Goal: Task Accomplishment & Management: Use online tool/utility

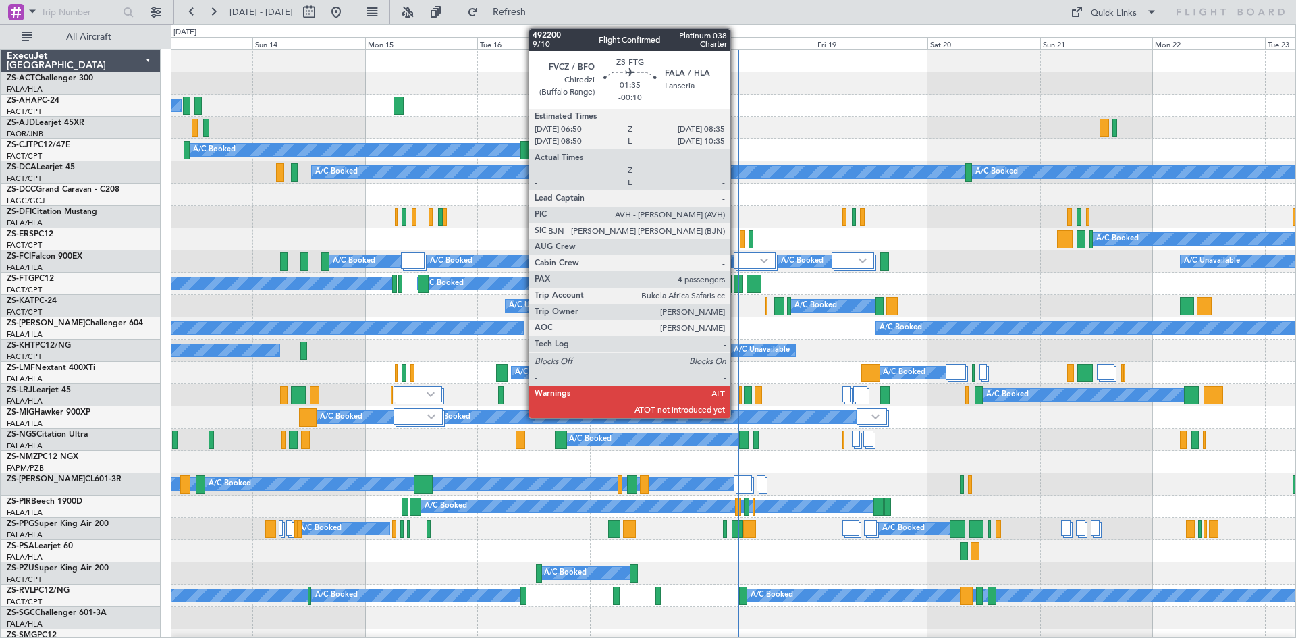
click at [737, 284] on div at bounding box center [738, 284] width 9 height 18
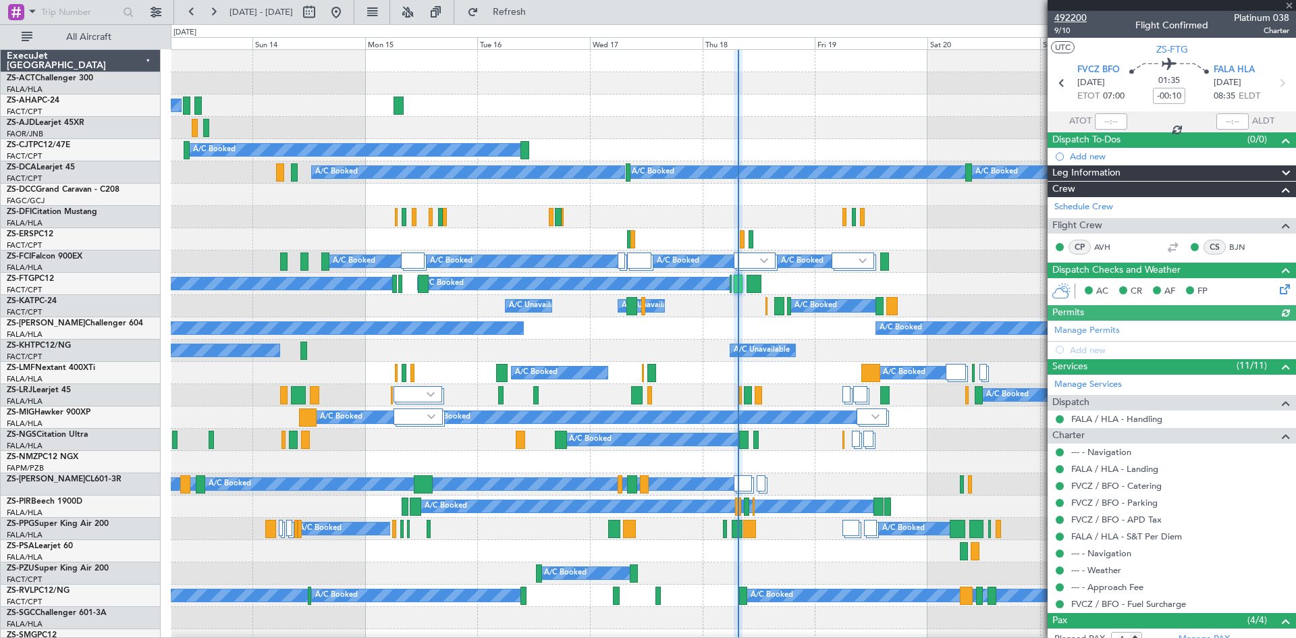
click at [1072, 20] on span "492200" at bounding box center [1070, 18] width 32 height 14
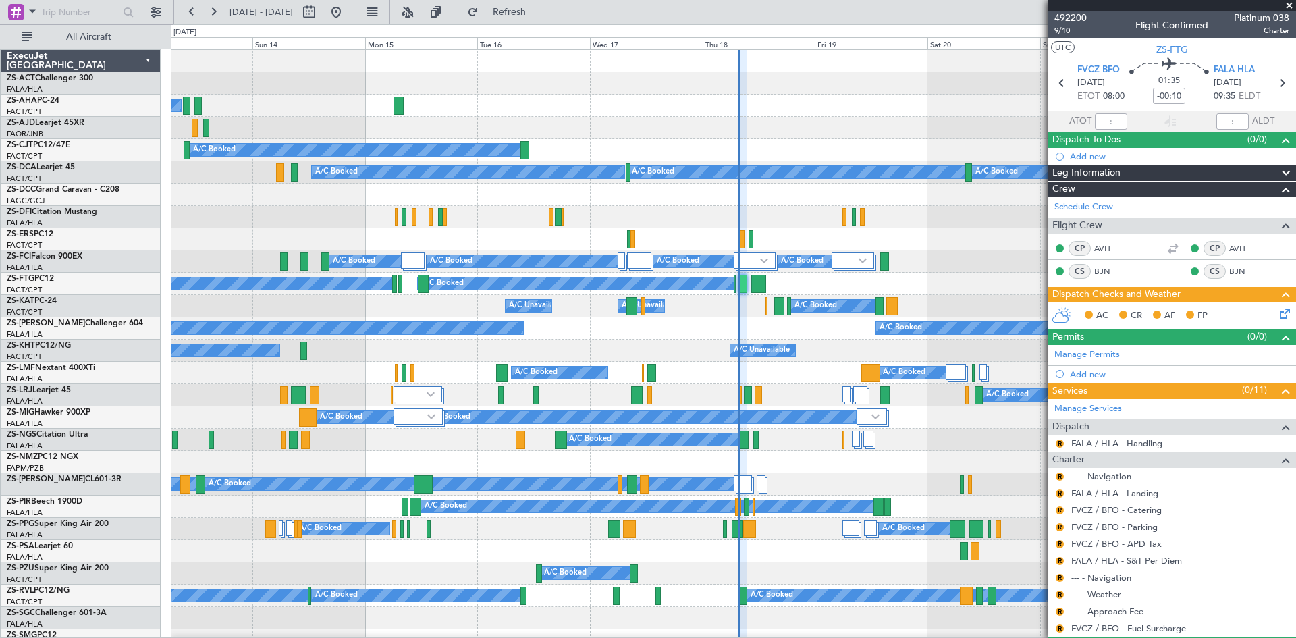
click at [1293, 6] on span at bounding box center [1290, 6] width 14 height 12
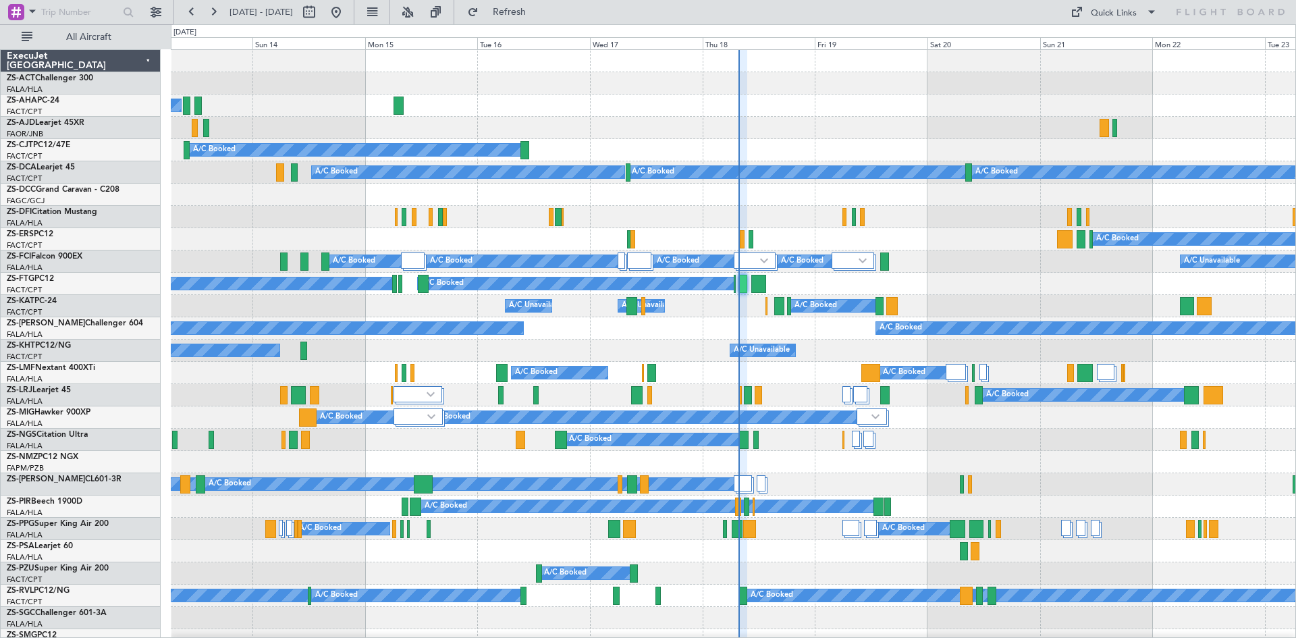
type input "0"
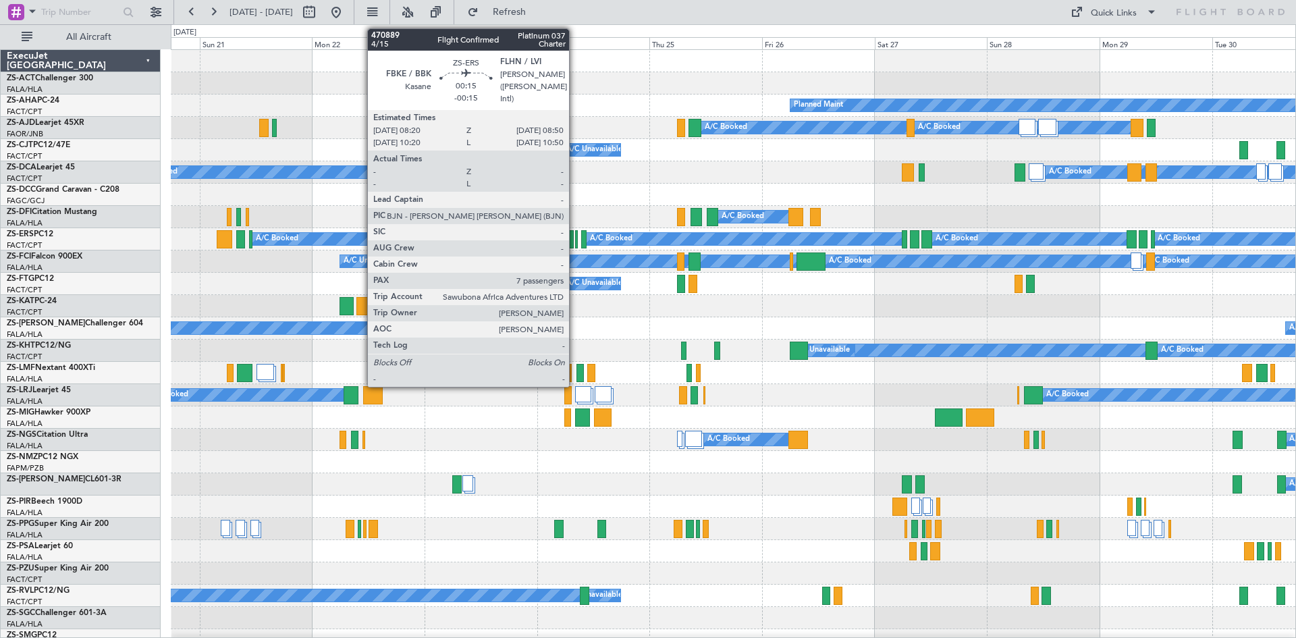
click at [575, 245] on div at bounding box center [576, 239] width 3 height 18
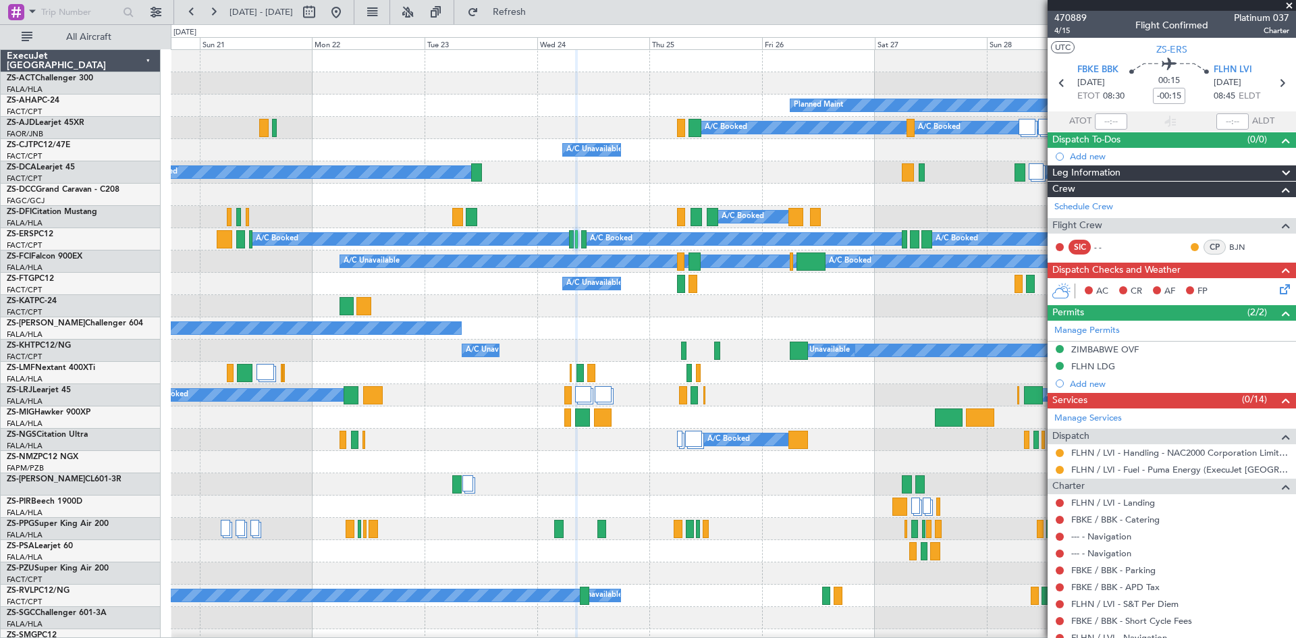
click at [1291, 3] on span at bounding box center [1290, 6] width 14 height 12
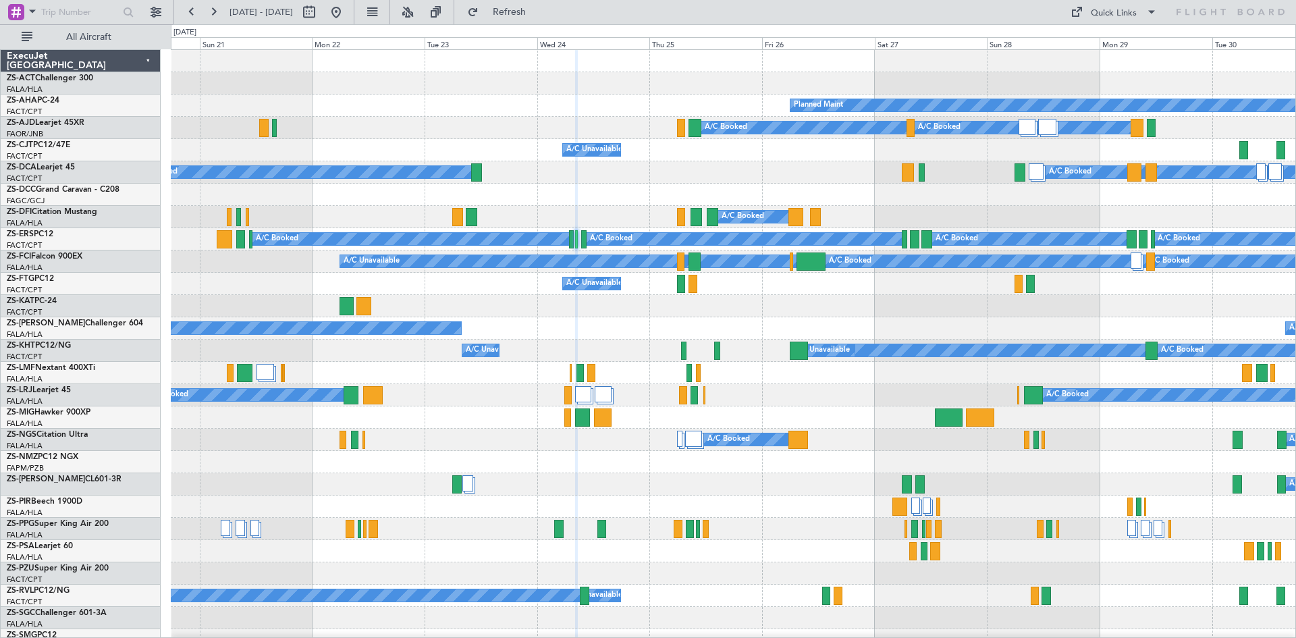
type input "0"
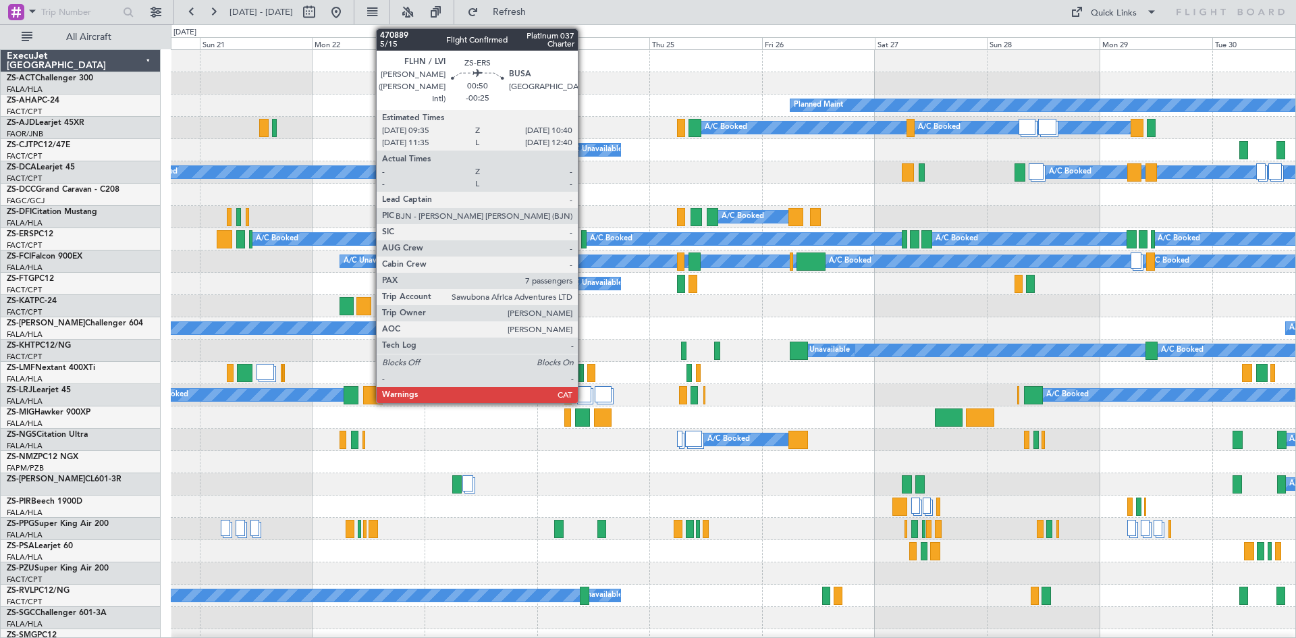
click at [584, 244] on div at bounding box center [583, 239] width 5 height 18
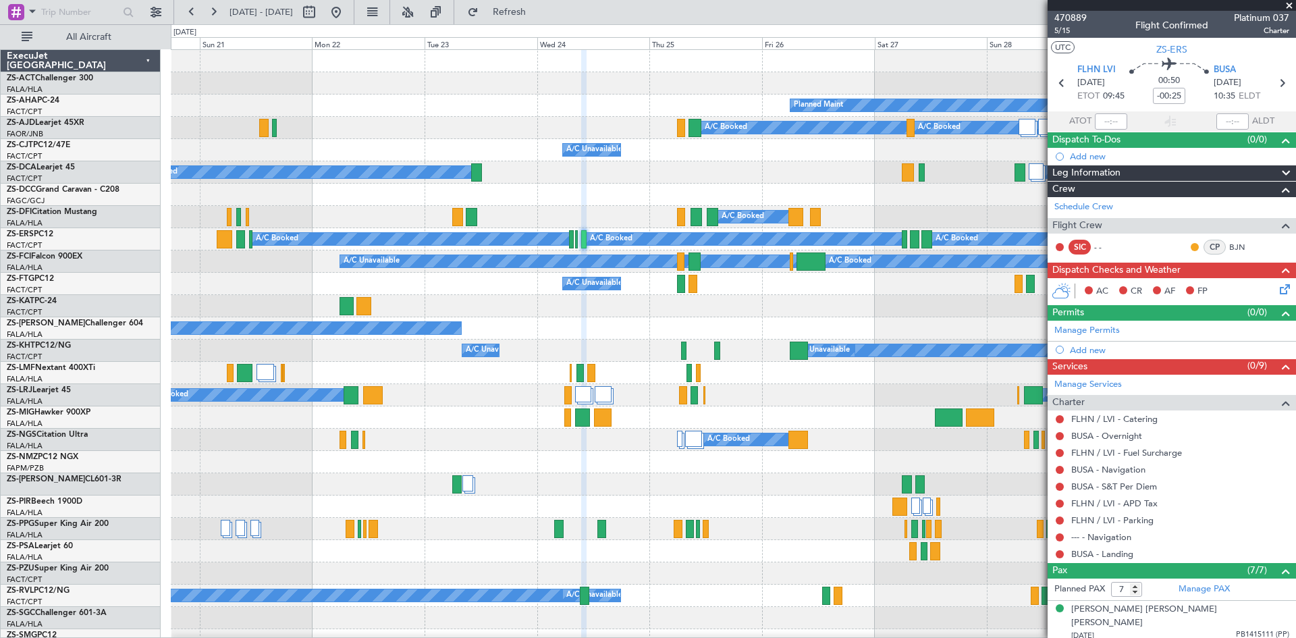
click at [1293, 5] on span at bounding box center [1290, 6] width 14 height 12
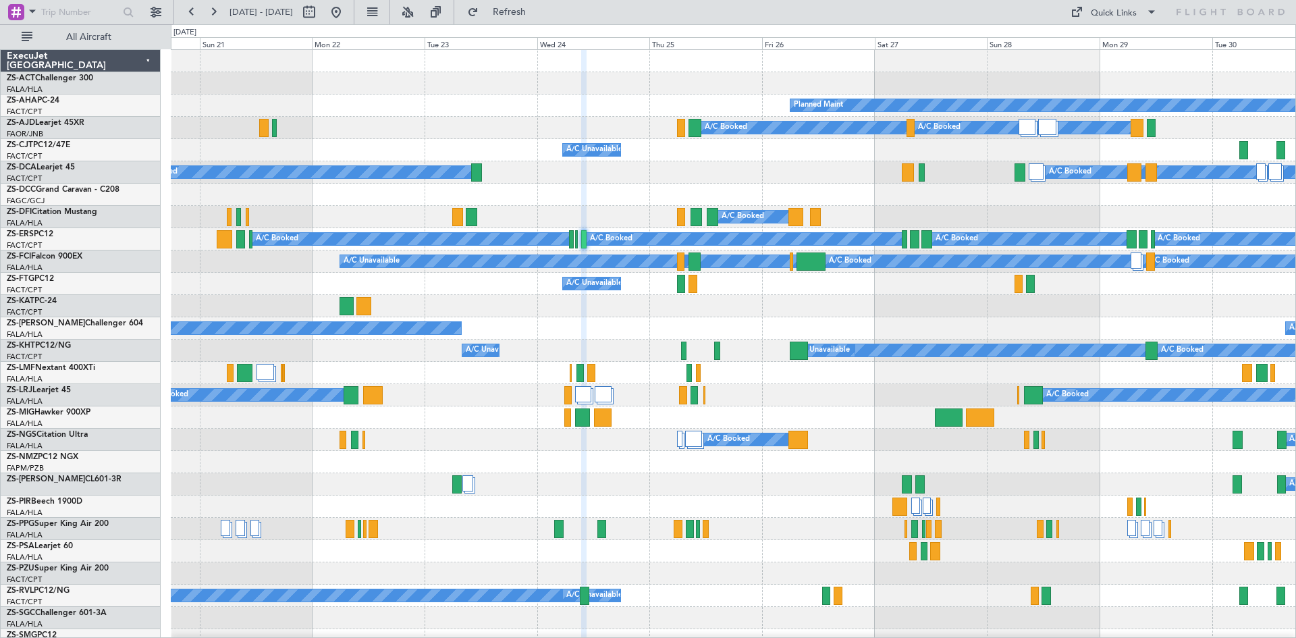
type input "0"
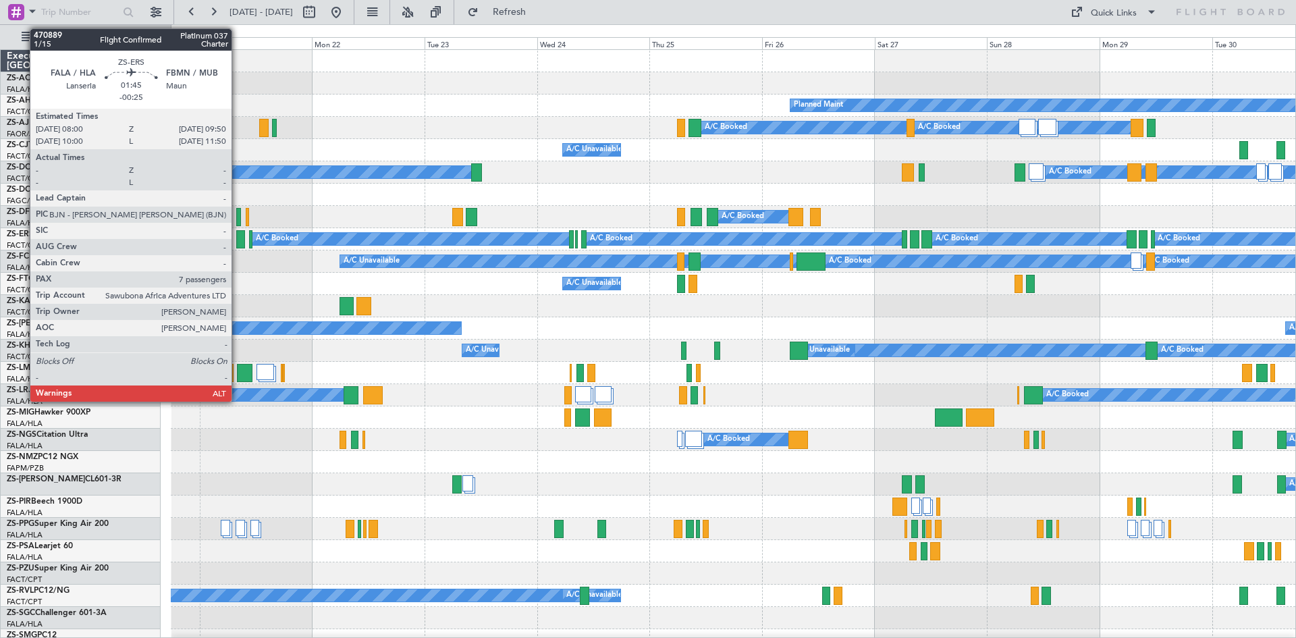
click at [238, 242] on div at bounding box center [240, 239] width 9 height 18
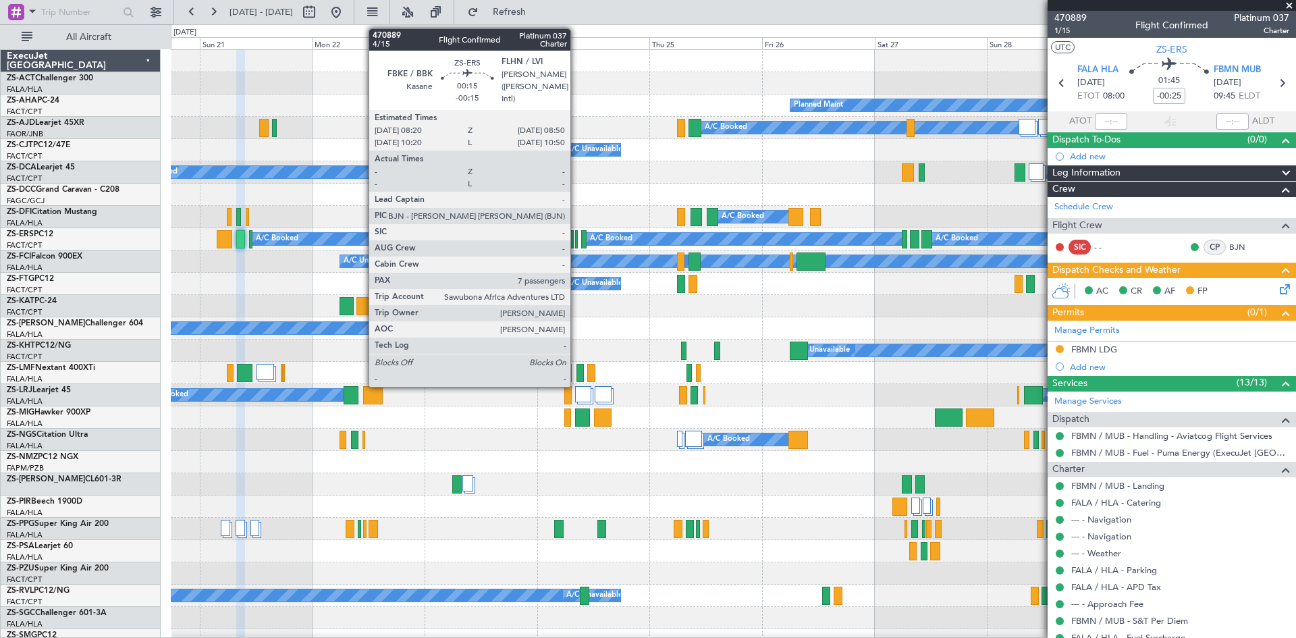
click at [577, 244] on div at bounding box center [576, 239] width 3 height 18
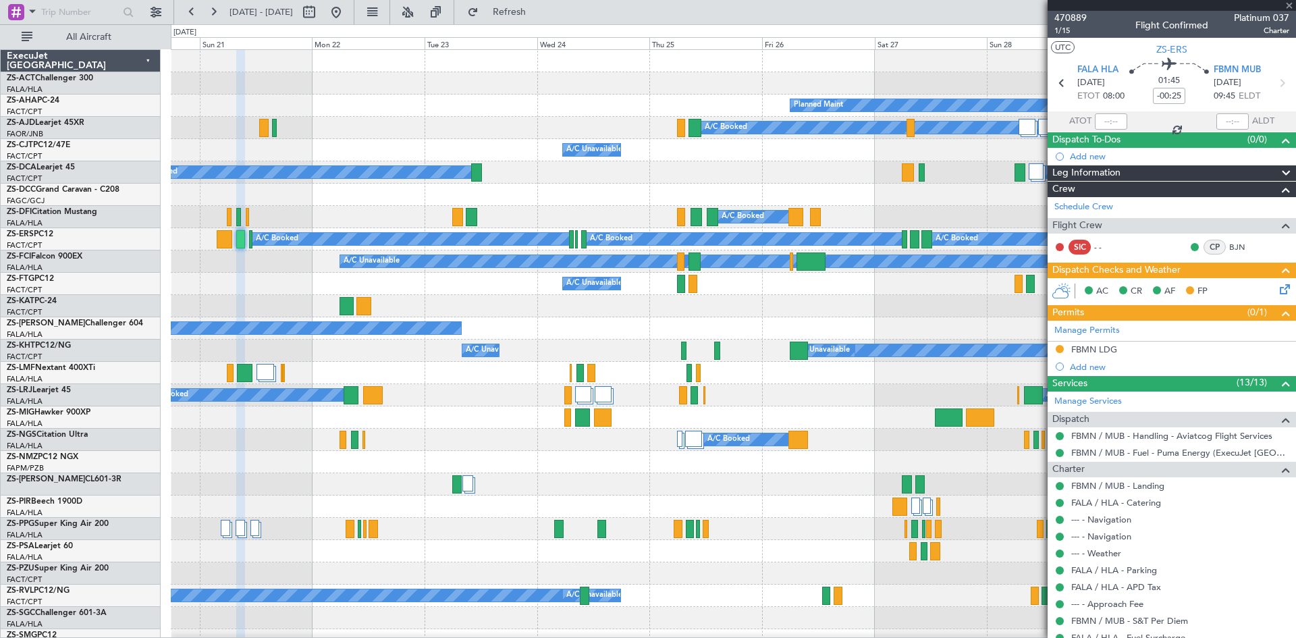
type input "-00:15"
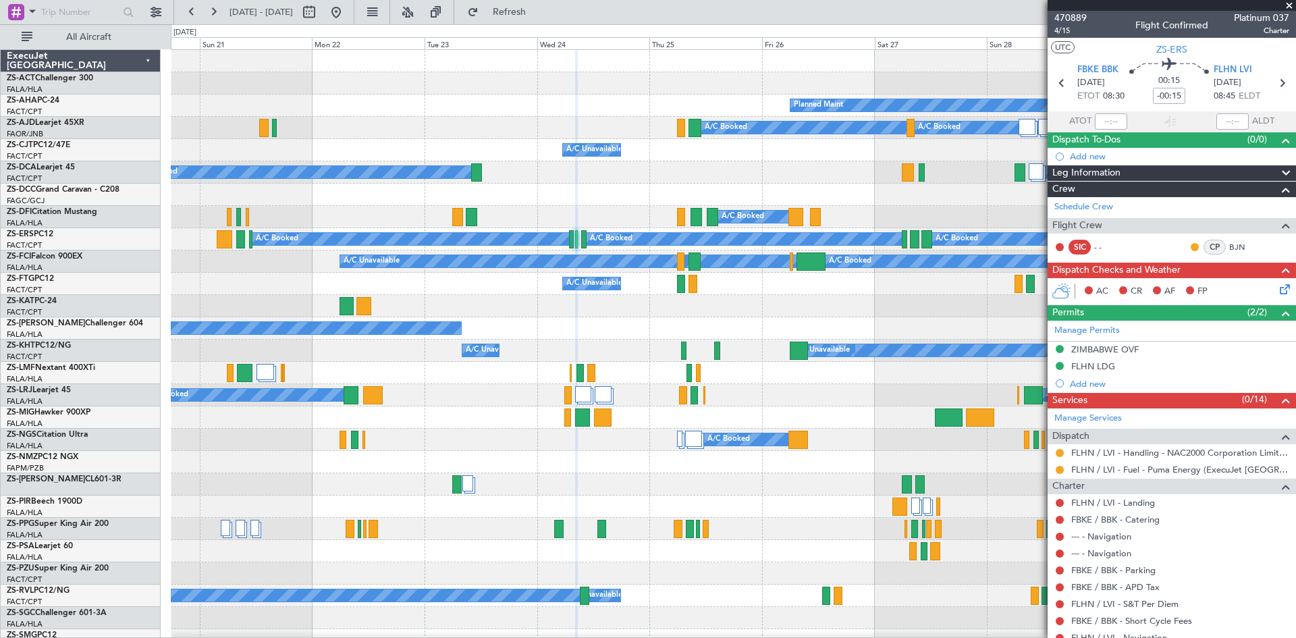
click at [1291, 7] on span at bounding box center [1290, 6] width 14 height 12
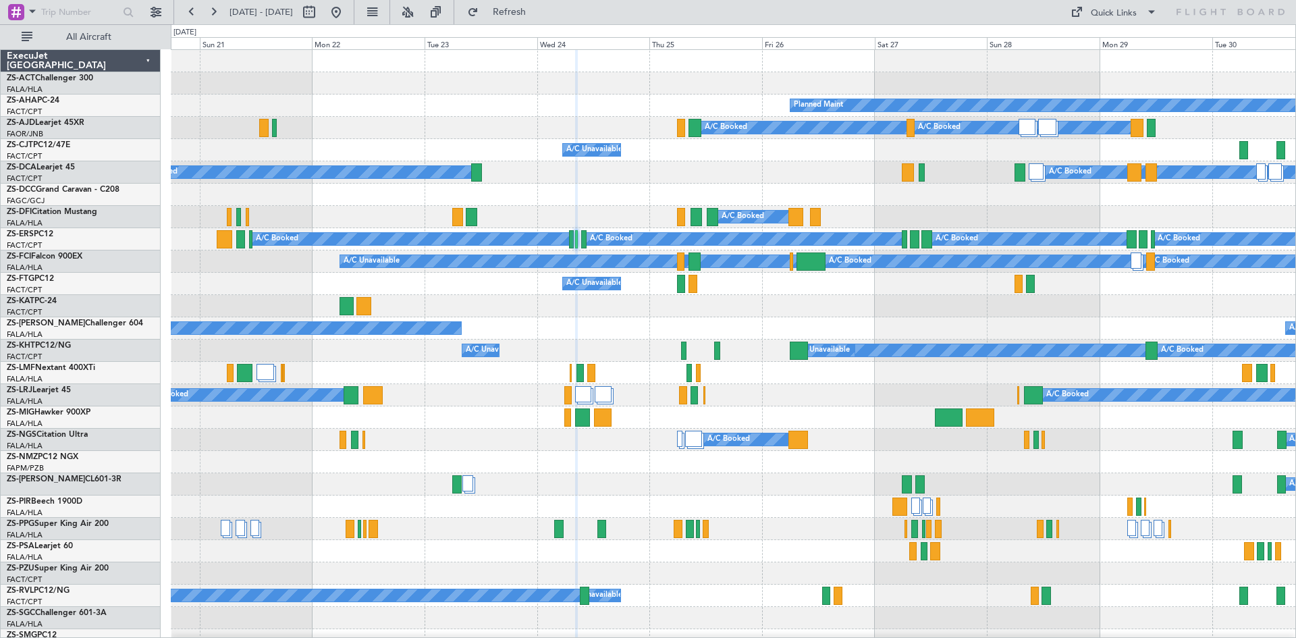
type input "0"
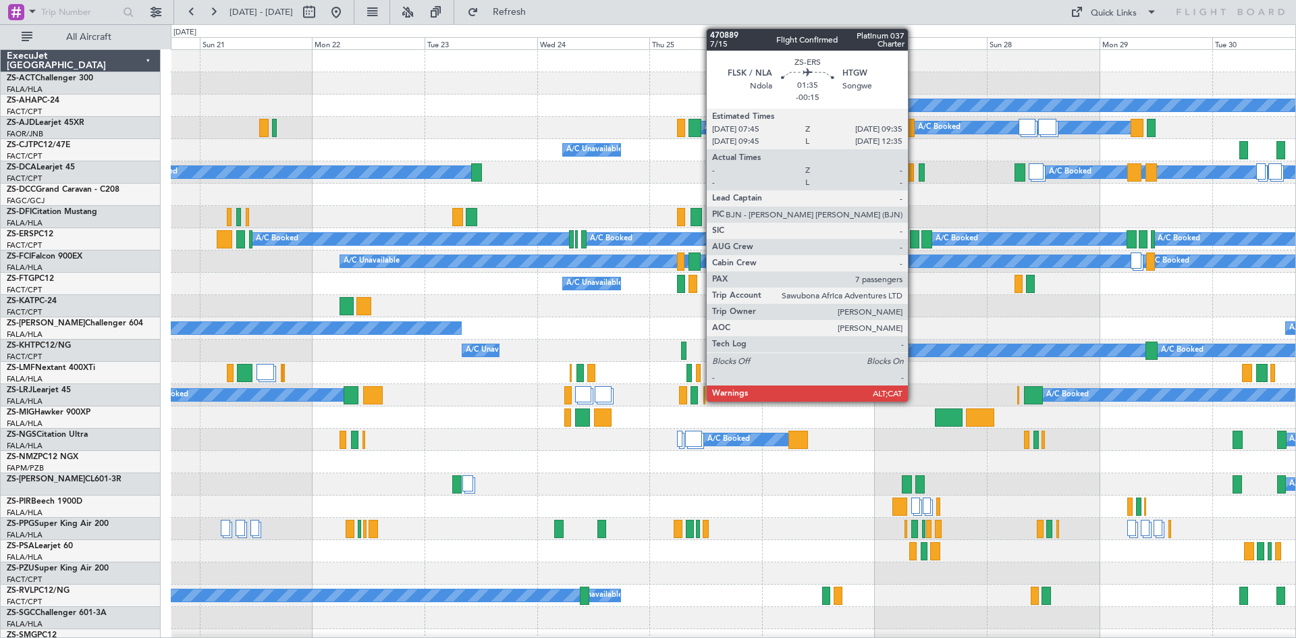
click at [914, 244] on div at bounding box center [914, 239] width 9 height 18
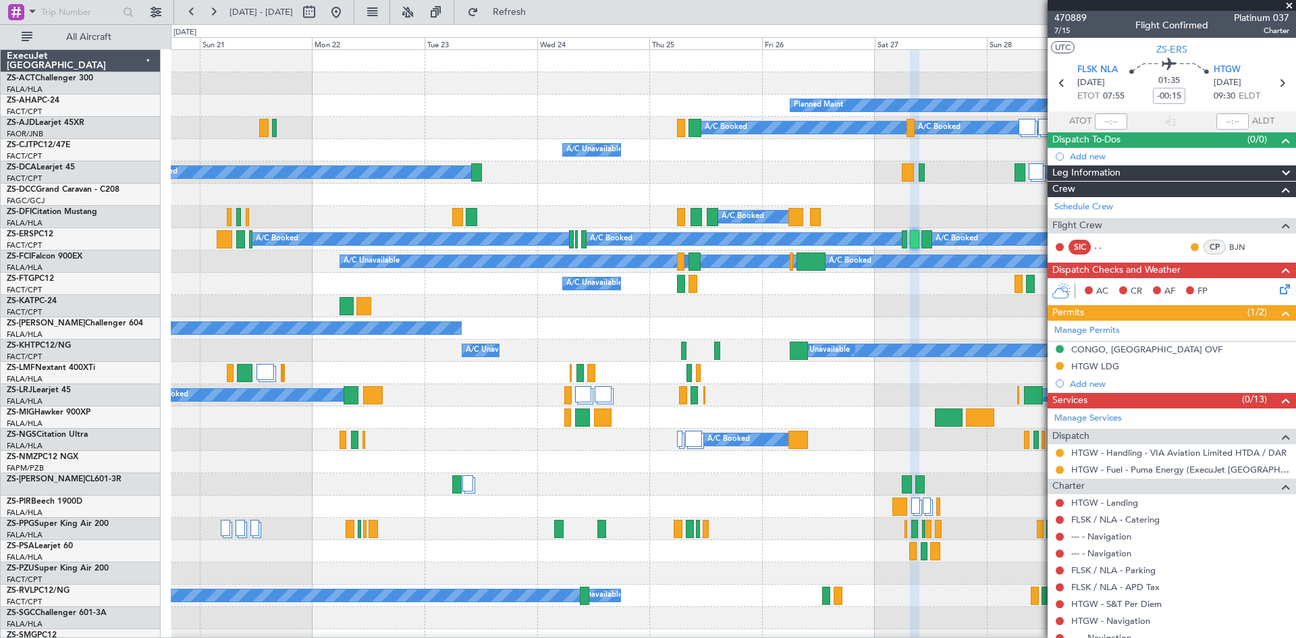
click at [1287, 5] on span at bounding box center [1290, 6] width 14 height 12
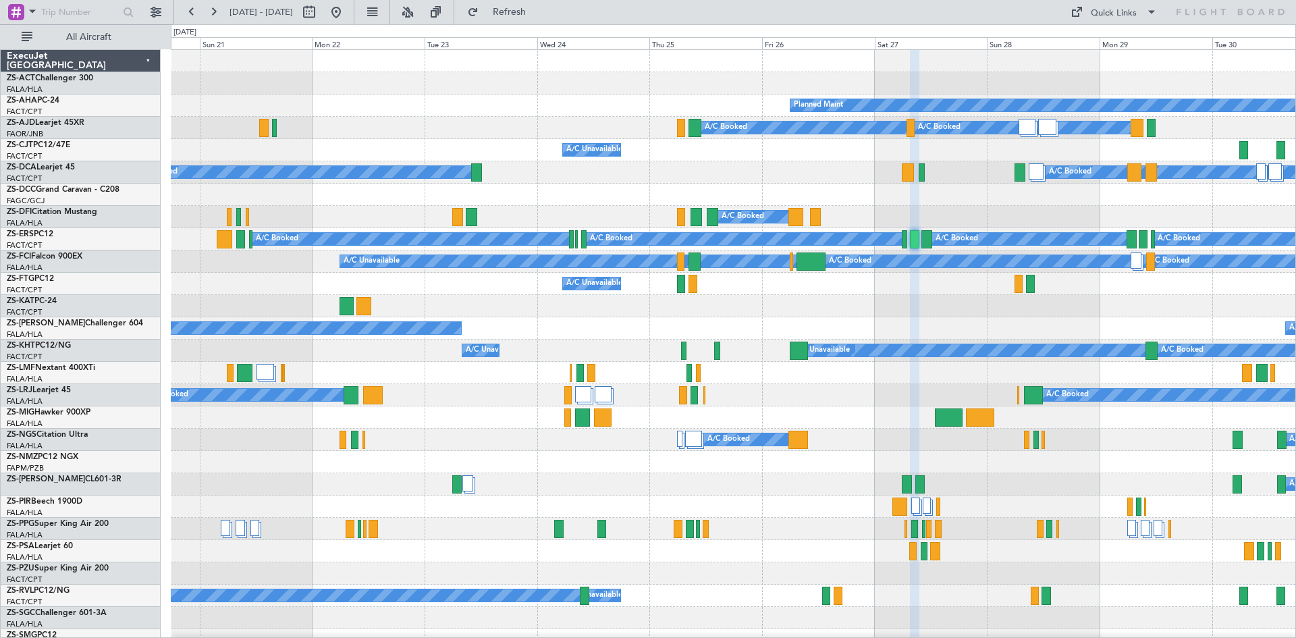
type input "0"
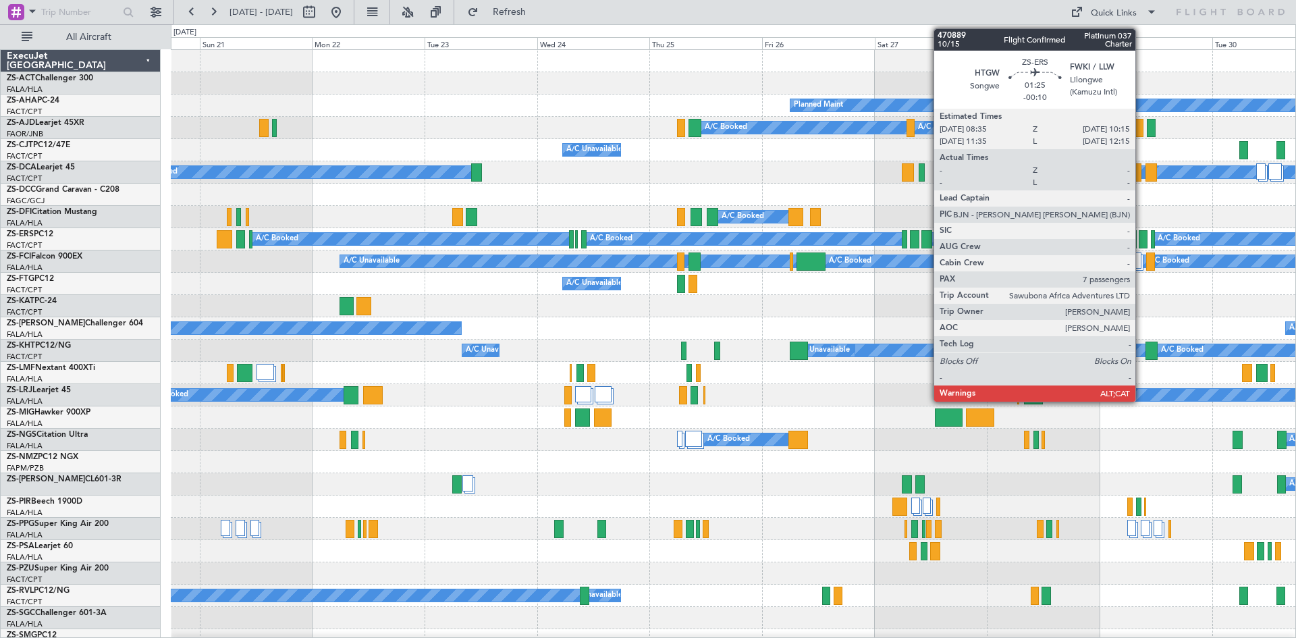
click at [1142, 239] on div at bounding box center [1143, 239] width 8 height 18
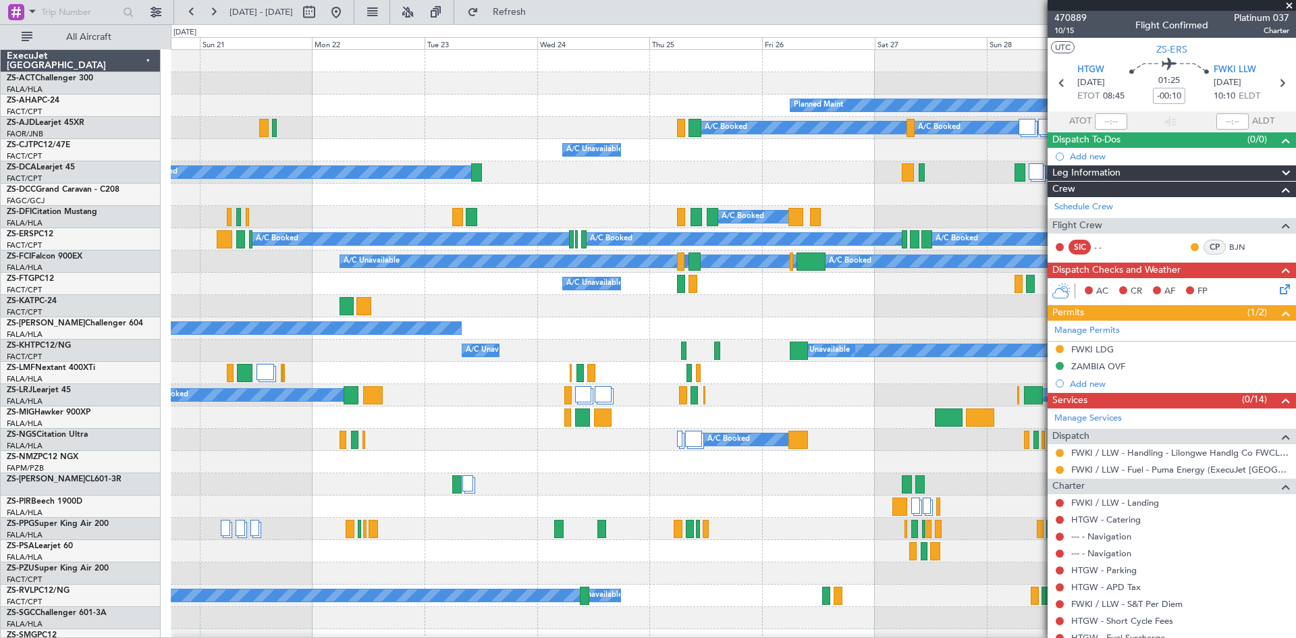
click at [1291, 8] on span at bounding box center [1290, 6] width 14 height 12
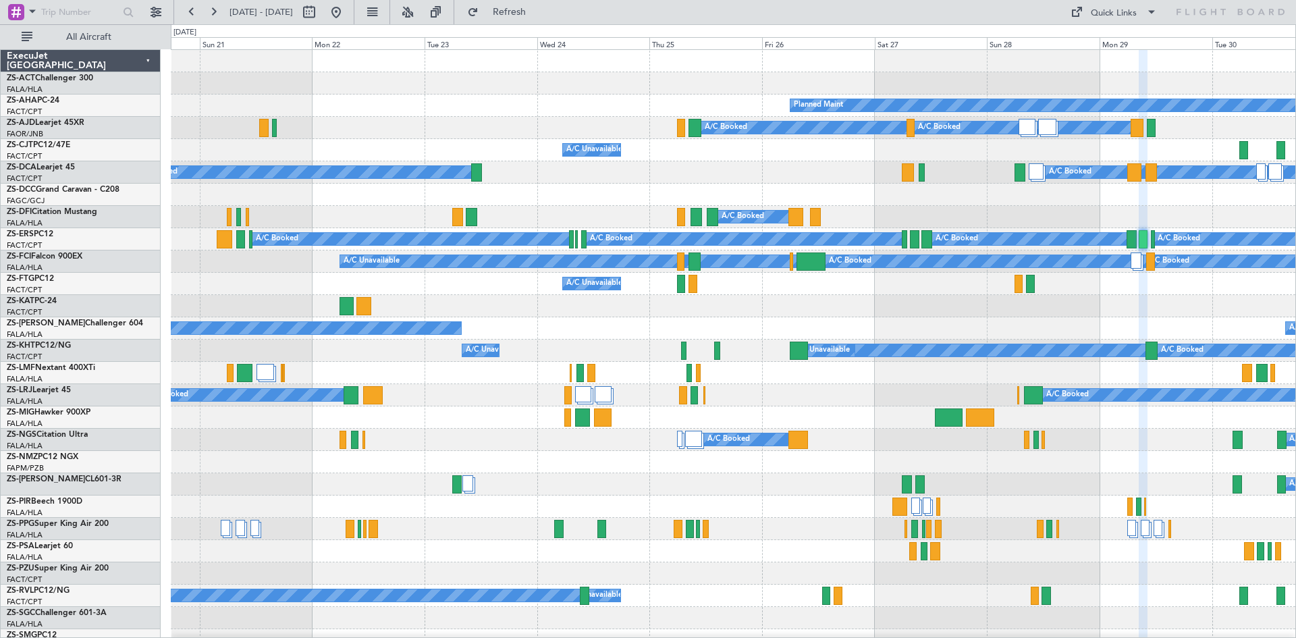
type input "0"
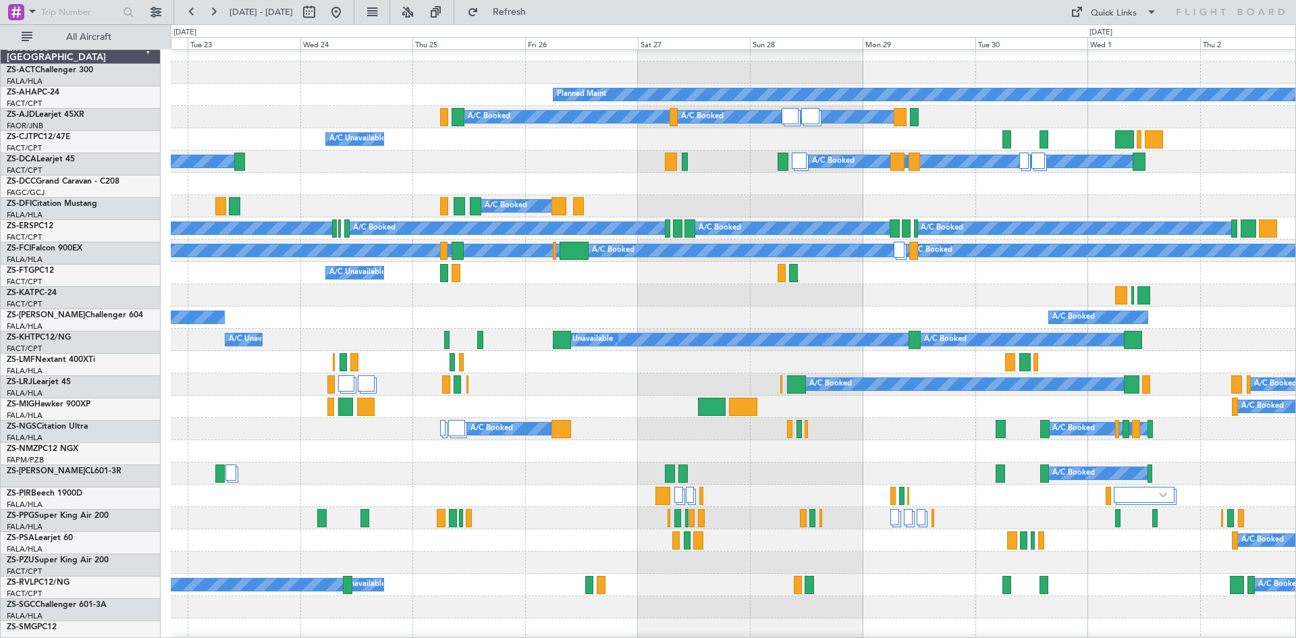
scroll to position [20, 0]
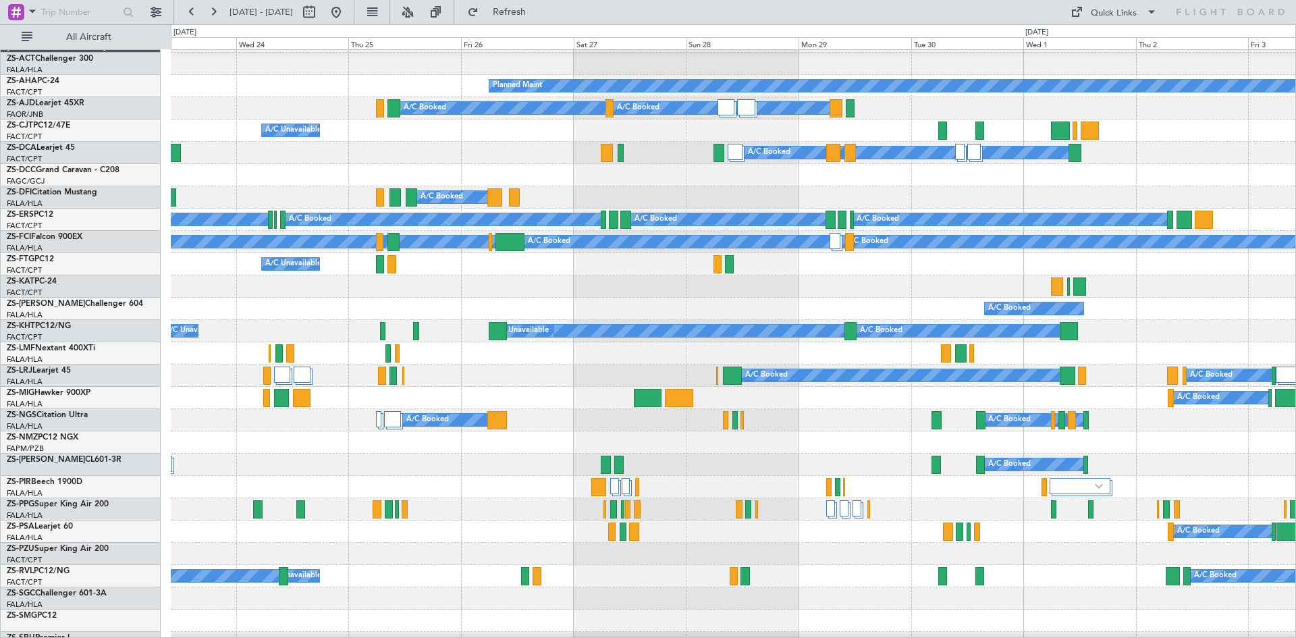
click at [876, 309] on div "A/C Booked A/C Booked" at bounding box center [733, 309] width 1125 height 22
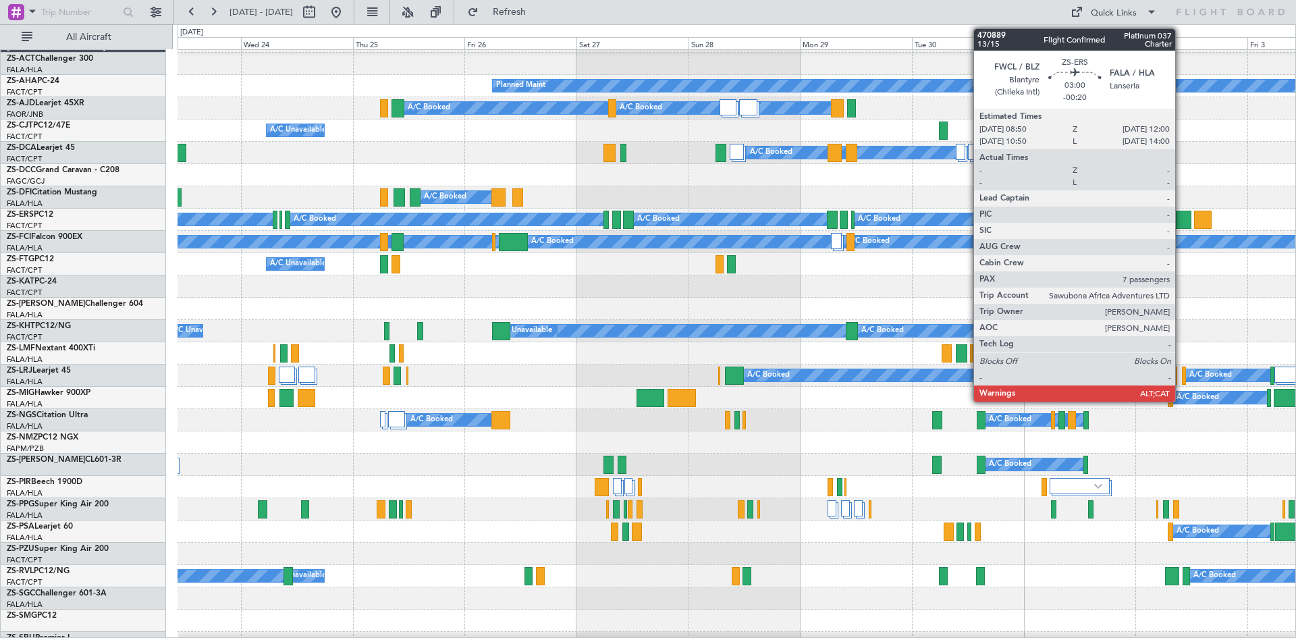
click at [1181, 222] on div at bounding box center [1183, 220] width 15 height 18
